Goal: Transaction & Acquisition: Purchase product/service

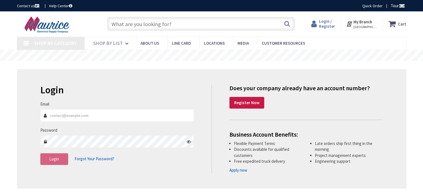
type input "[EMAIL_ADDRESS][DOMAIN_NAME]"
click at [324, 24] on span "Login / Register" at bounding box center [327, 24] width 16 height 10
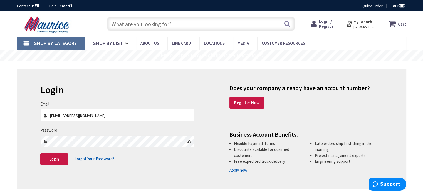
type input "[GEOGRAPHIC_DATA][STREET_ADDRESS][PERSON_NAME][GEOGRAPHIC_DATA]"
type input "[EMAIL_ADDRESS][DOMAIN_NAME]"
click at [61, 164] on button "Login" at bounding box center [54, 160] width 28 height 12
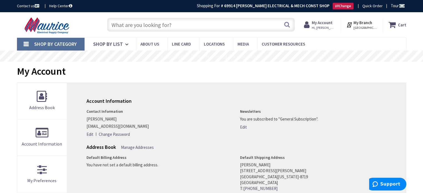
click at [162, 26] on input "text" at bounding box center [201, 25] width 188 height 14
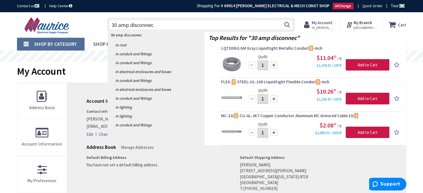
type input "30 amp disconnect"
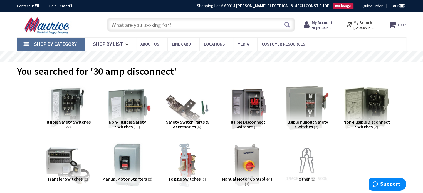
drag, startPoint x: 135, startPoint y: 114, endPoint x: 131, endPoint y: 114, distance: 3.4
click at [134, 114] on img at bounding box center [127, 108] width 50 height 50
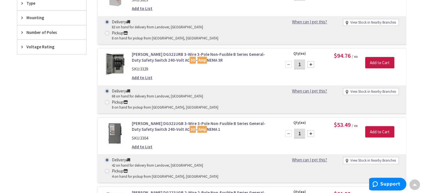
scroll to position [266, 0]
